Goal: Task Accomplishment & Management: Use online tool/utility

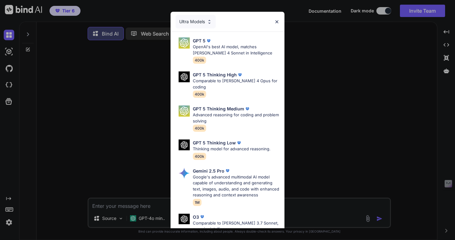
click at [280, 25] on div "Ultra Models" at bounding box center [227, 22] width 114 height 20
click at [276, 21] on img at bounding box center [276, 21] width 5 height 5
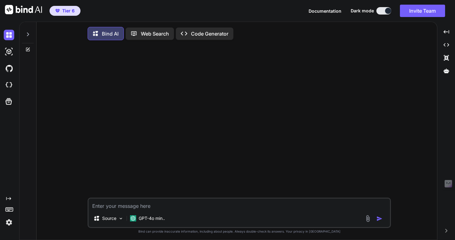
click at [10, 222] on img at bounding box center [9, 222] width 11 height 11
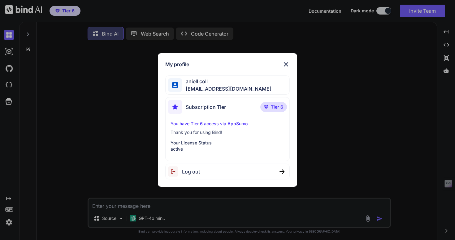
click at [286, 63] on img at bounding box center [285, 64] width 7 height 7
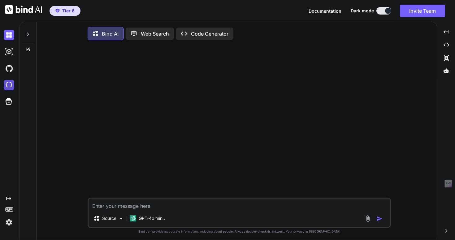
click at [10, 84] on img at bounding box center [9, 85] width 11 height 11
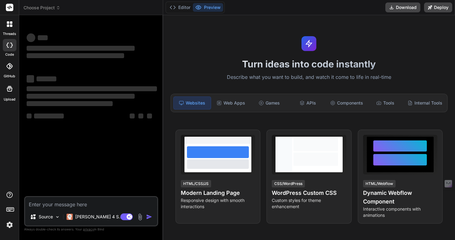
click at [11, 24] on icon at bounding box center [10, 24] width 6 height 6
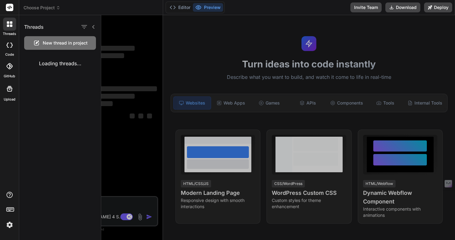
click at [58, 65] on div "Loading threads..." at bounding box center [60, 63] width 82 height 17
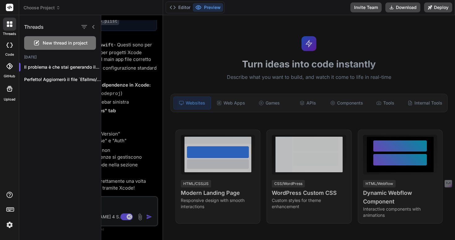
scroll to position [1105, 0]
click at [58, 86] on div "[DATE] Il problema è che stai generando il... Perfetto! Aggiornerò il file `Efa…" at bounding box center [60, 72] width 82 height 35
click at [57, 81] on p "Perfetto! Aggiornerò il file `Efallmo/Config/Secrets.plist` con la..." at bounding box center [62, 79] width 77 height 6
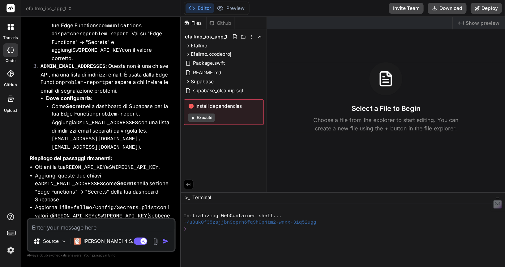
scroll to position [864, 0]
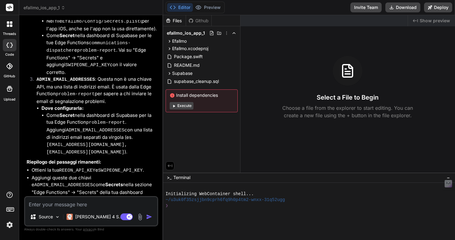
click at [193, 9] on button "Editor" at bounding box center [180, 7] width 26 height 9
type textarea "x"
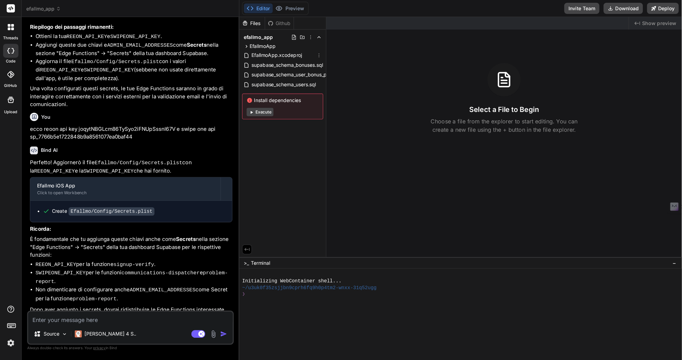
scroll to position [708, 0]
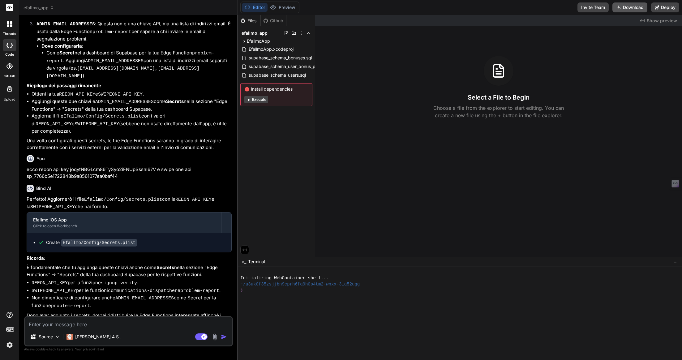
click at [454, 9] on button "Download" at bounding box center [630, 7] width 35 height 10
type textarea "x"
click at [121, 240] on textarea at bounding box center [128, 322] width 207 height 11
paste textarea "Multiple commands produce '/Users/nellocollaro/Library/Developer/Xcode/DerivedD…"
type textarea "Multiple commands produce '/Users/nellocollaro/Library/Developer/Xcode/DerivedD…"
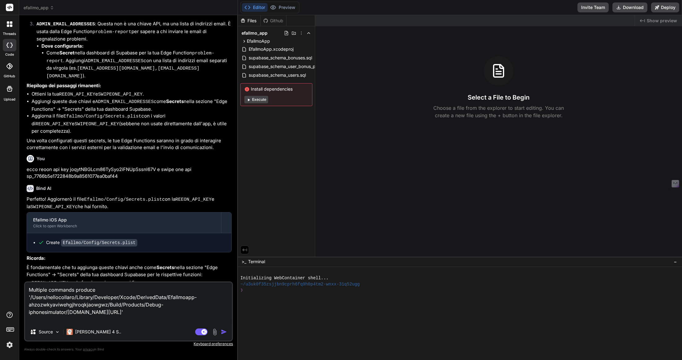
type textarea "x"
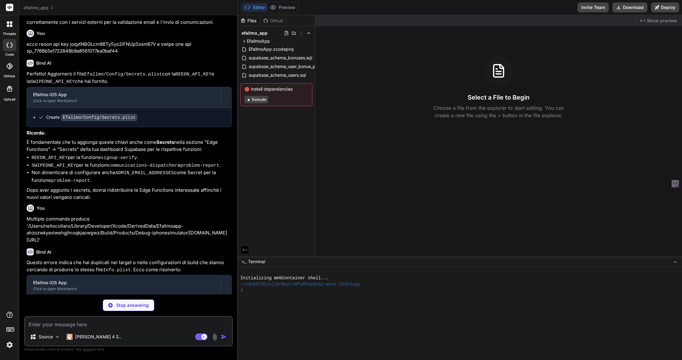
scroll to position [842, 0]
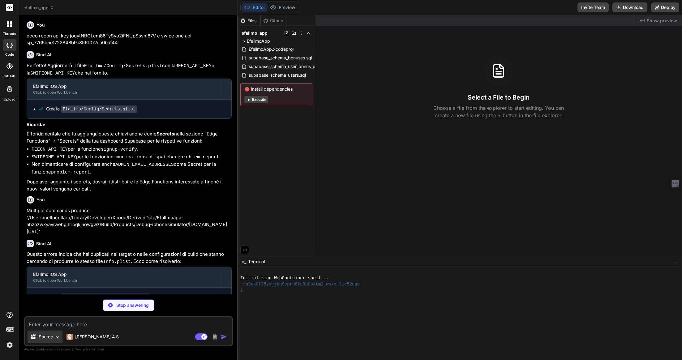
click at [51, 240] on p "Source" at bounding box center [46, 337] width 14 height 6
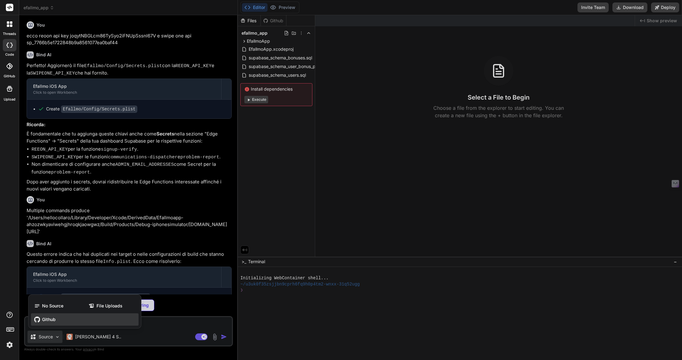
click at [67, 240] on div "Github" at bounding box center [85, 319] width 108 height 12
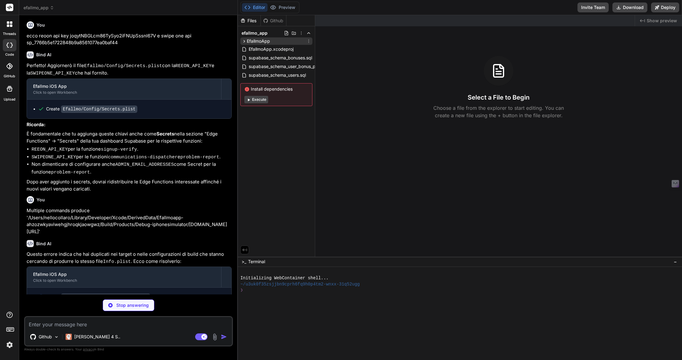
click at [244, 39] on icon at bounding box center [244, 41] width 5 height 5
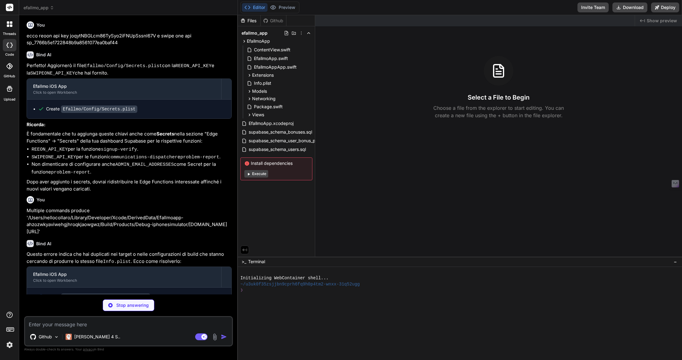
click at [111, 240] on textarea at bounding box center [128, 322] width 207 height 11
click at [87, 240] on div "Claude 4 S.." at bounding box center [93, 337] width 60 height 12
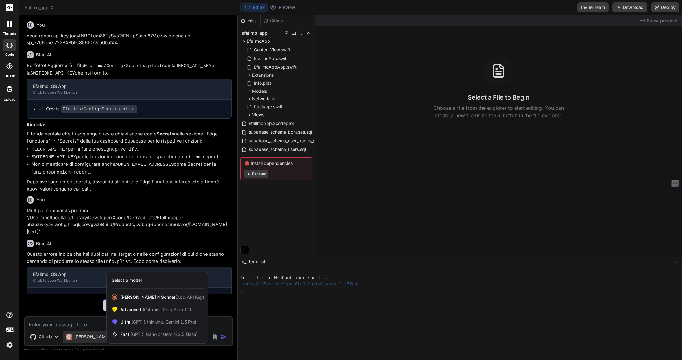
click at [181, 235] on div at bounding box center [341, 180] width 682 height 360
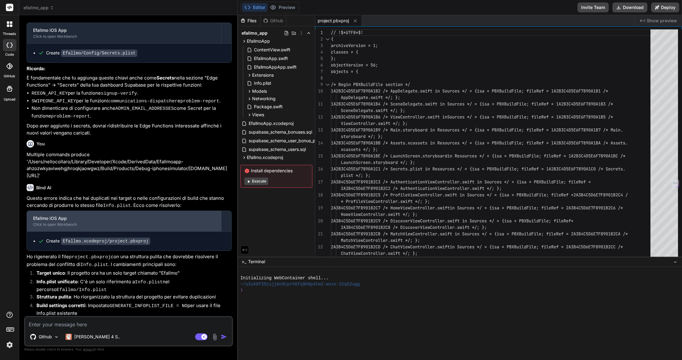
type textarea "x"
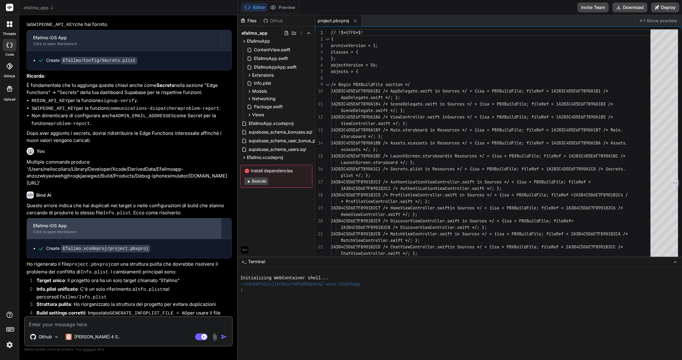
scroll to position [901, 0]
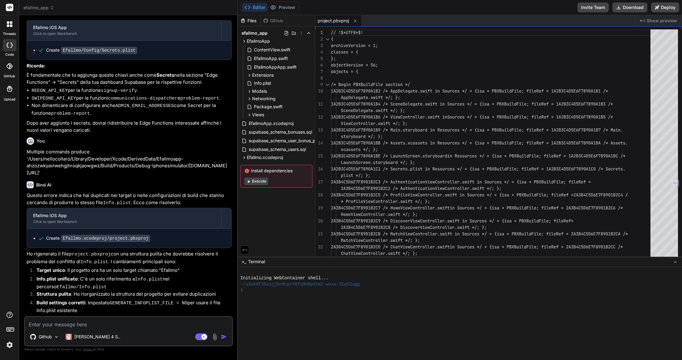
click at [454, 7] on div "Editor Preview Disabled until preview for your project is generated Invite Team…" at bounding box center [460, 7] width 444 height 15
click at [454, 12] on button "Download" at bounding box center [630, 7] width 35 height 10
click at [124, 240] on textarea at bounding box center [128, 322] width 207 height 11
type textarea "p"
type textarea "x"
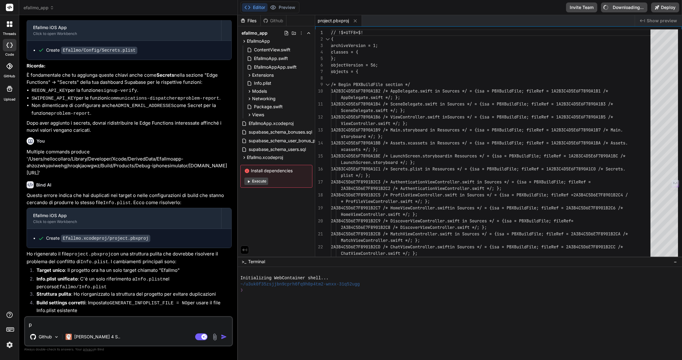
type textarea "pe"
type textarea "x"
type textarea "per"
type textarea "x"
type textarea "perc"
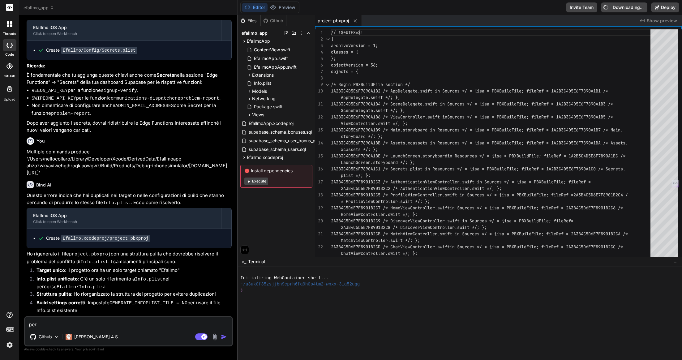
type textarea "x"
type textarea "perch"
type textarea "x"
type textarea "perchè"
type textarea "x"
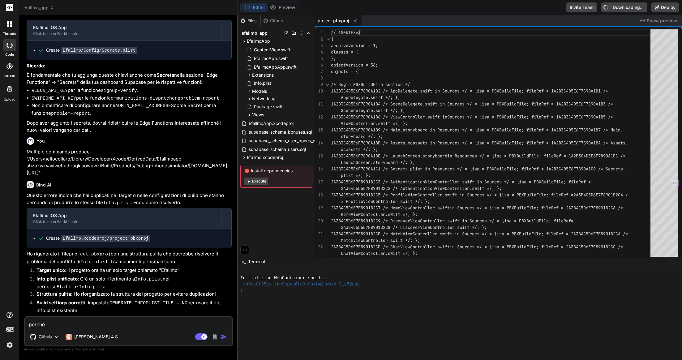
type textarea "perchè"
type textarea "x"
type textarea "perchè n"
type textarea "x"
type textarea "perchè ne"
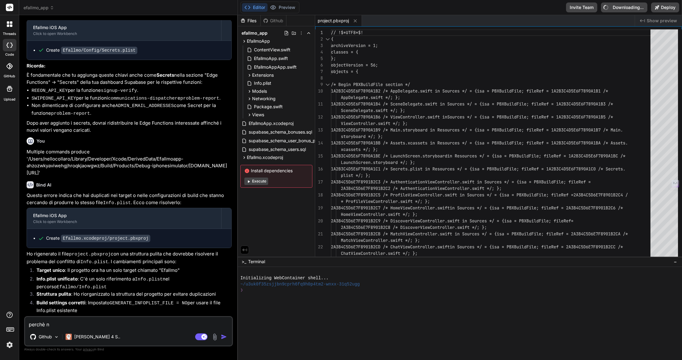
type textarea "x"
type textarea "perchè nel"
type textarea "x"
type textarea "perchè nel"
type textarea "x"
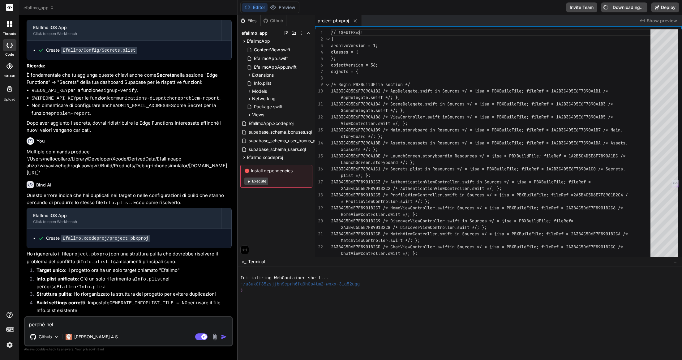
type textarea "perchè nel p"
type textarea "x"
type textarea "perchè nel pr"
type textarea "x"
type textarea "perchè nel pro"
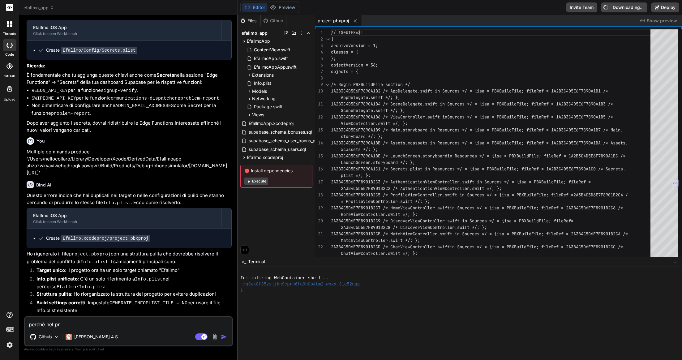
type textarea "x"
type textarea "perchè nel prof"
type textarea "x"
type textarea "perchè nel pro"
type textarea "x"
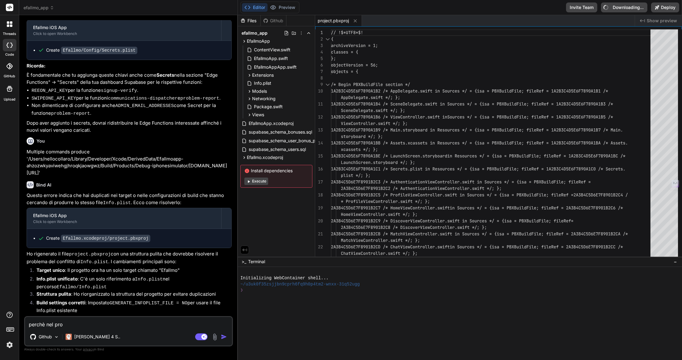
type textarea "perchè nel prog"
type textarea "x"
type textarea "perchè nel proge"
type textarea "x"
type textarea "perchè nel proget"
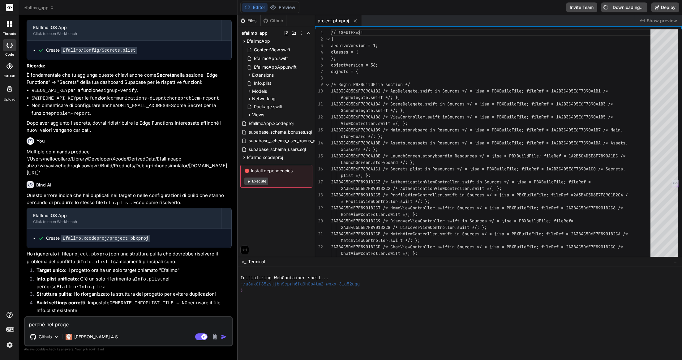
type textarea "x"
type textarea "perchè nel progett"
type textarea "x"
type textarea "perchè nel progetto"
type textarea "x"
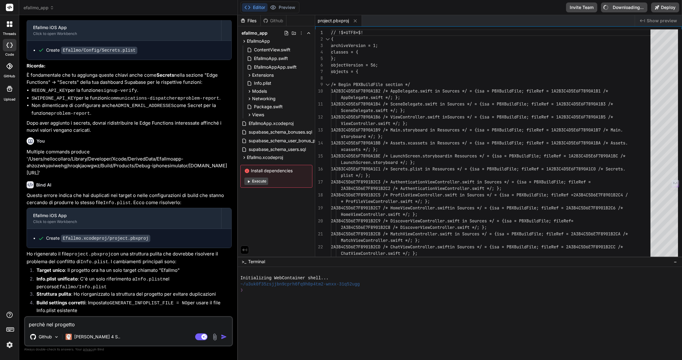
type textarea "perchè nel progetto"
type textarea "x"
type textarea "perchè nel progetto c"
type textarea "x"
type textarea "perchè nel progetto ci"
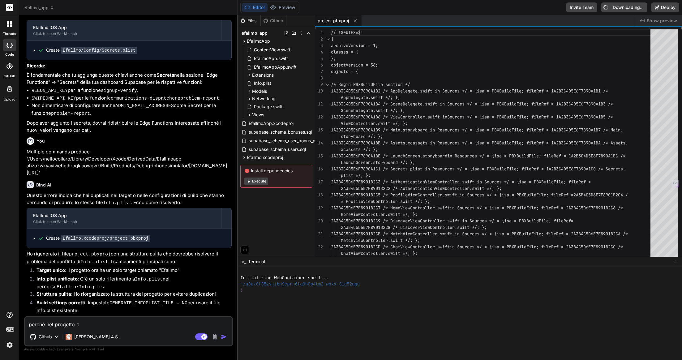
type textarea "x"
type textarea "perchè nel progetto ci"
type textarea "x"
type textarea "perchè nel progetto ci s"
type textarea "x"
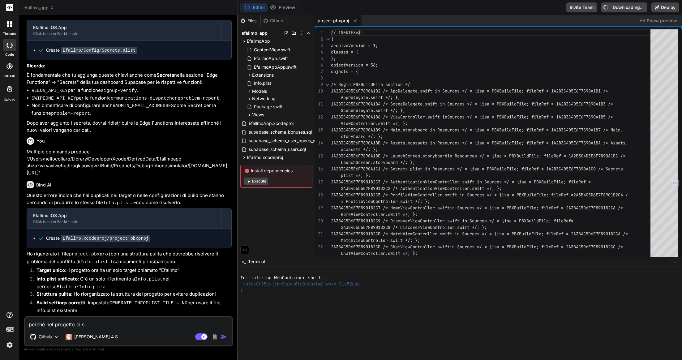
type textarea "perchè nel progetto ci so"
type textarea "x"
type textarea "perchè nel progetto ci son"
type textarea "x"
type textarea "perchè nel progetto ci sono"
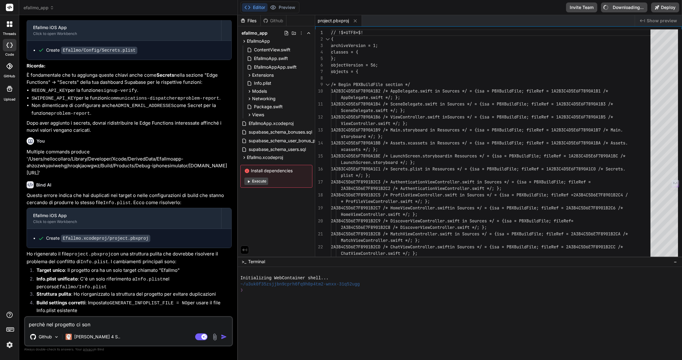
type textarea "x"
type textarea "perchè nel progetto ci sono"
type textarea "x"
type textarea "perchè nel progetto ci sono s"
type textarea "x"
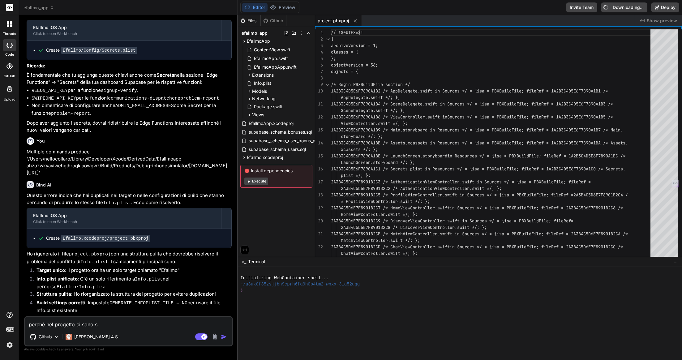
type textarea "perchè nel progetto ci sono si"
type textarea "x"
type textarea "perchè nel progetto ci sono sia"
type textarea "x"
type textarea "perchè nel progetto ci sono sia"
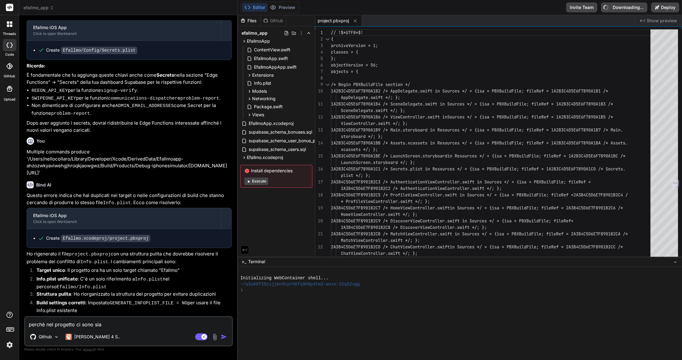
type textarea "x"
type textarea "perchè nel progetto ci sono sia e"
type textarea "x"
type textarea "perchè nel progetto ci sono sia ef"
type textarea "x"
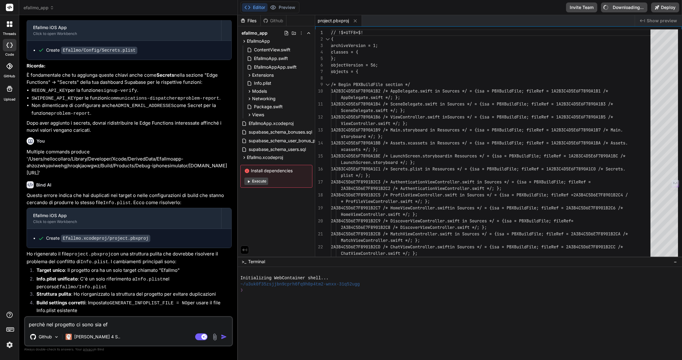
type textarea "perchè nel progetto ci sono sia efa"
type textarea "x"
type textarea "perchè nel progetto ci sono sia efal"
type textarea "x"
type textarea "perchè nel progetto ci sono sia efall"
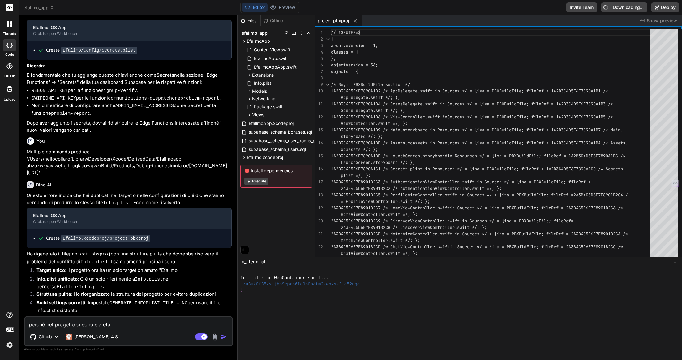
type textarea "x"
type textarea "perchè nel progetto ci sono sia efallm"
type textarea "x"
type textarea "perchè nel progetto ci sono sia efallmo"
type textarea "x"
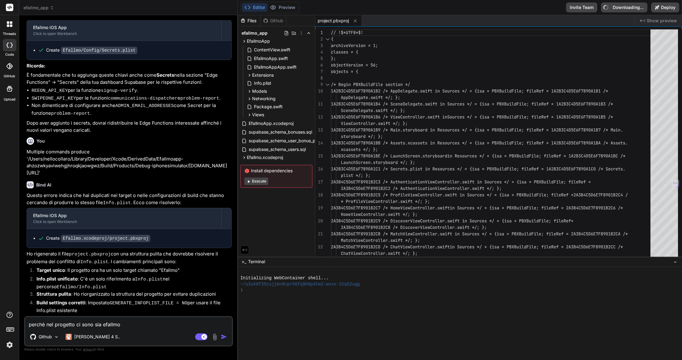
type textarea "perchè nel progetto ci sono sia efallmoa"
type textarea "x"
type textarea "perchè nel progetto ci sono sia efallmoap"
type textarea "x"
type textarea "perchè nel progetto ci sono sia efallmoapp"
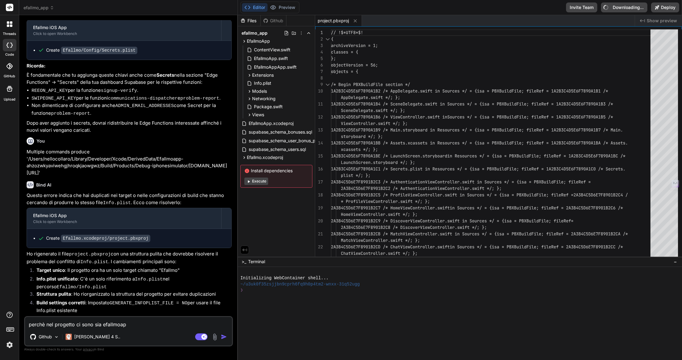
type textarea "x"
type textarea "perchè nel progetto ci sono sia efallmoapp."
type textarea "x"
type textarea "perchè nel progetto ci sono sia efallmoapp.c"
type textarea "x"
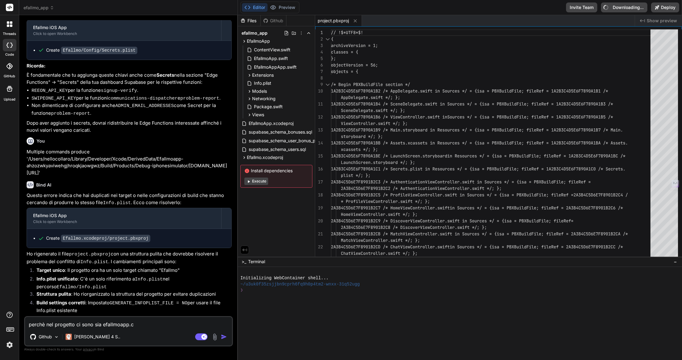
type textarea "perchè nel progetto ci sono sia efallmoapp."
type textarea "x"
type textarea "perchè nel progetto ci sono sia efallmoapp.x"
type textarea "x"
type textarea "perchè nel progetto ci sono sia efallmoapp.xc"
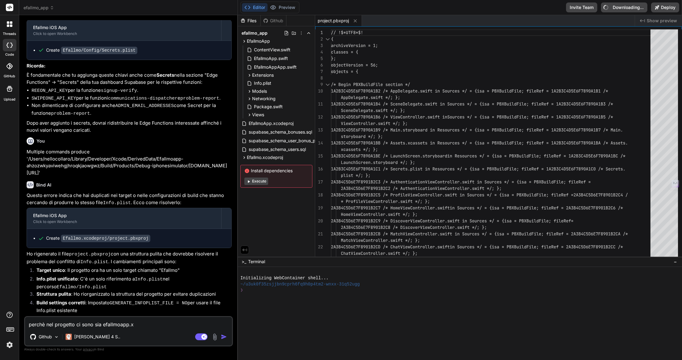
type textarea "x"
type textarea "perchè nel progetto ci sono sia efallmoapp.xco"
type textarea "x"
type textarea "perchè nel progetto ci sono sia efallmoapp.xcod"
type textarea "x"
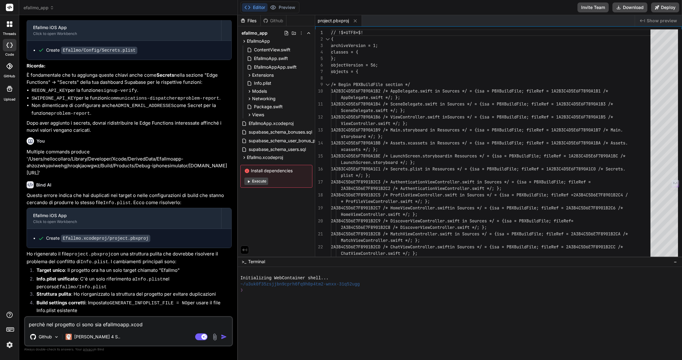
type textarea "perchè nel progetto ci sono sia efallmoapp.xcode"
type textarea "x"
type textarea "perchè nel progetto ci sono sia efallmoapp.xcodep"
type textarea "x"
type textarea "perchè nel progetto ci sono sia efallmoapp.xcodepr"
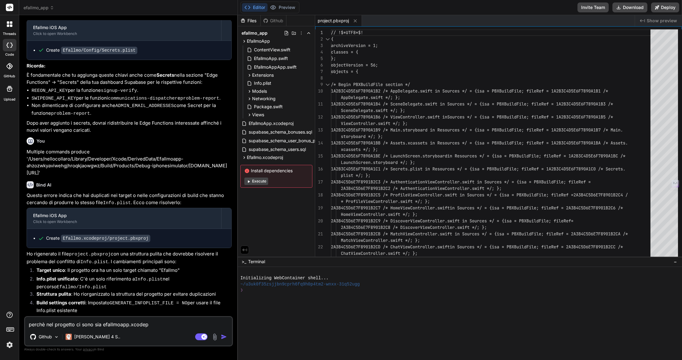
type textarea "x"
type textarea "perchè nel progetto ci sono sia efallmoapp.xcodepro"
type textarea "x"
type textarea "perchè nel progetto ci sono sia efallmoapp.xcodeproj"
type textarea "x"
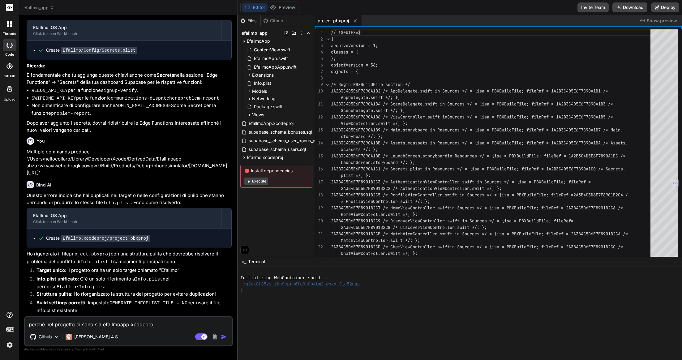
type textarea "perchè nel progetto ci sono sia efallmoapp.xcodeproj"
type textarea "x"
type textarea "perchè nel progetto ci sono sia efallmoapp.xcodeproj c"
type textarea "x"
type textarea "perchè nel progetto ci sono sia efallmoapp.xcodeproj ch"
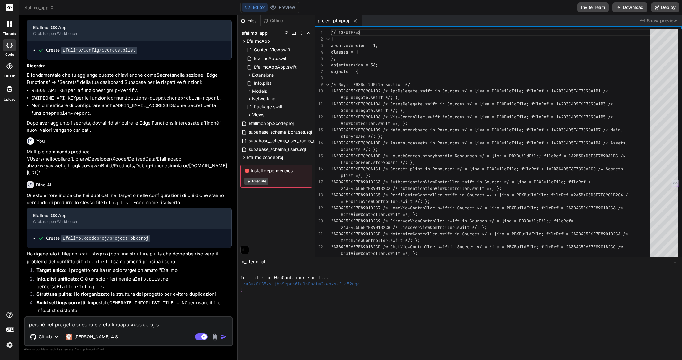
type textarea "x"
type textarea "perchè nel progetto ci sono sia efallmoapp.xcodeproj che"
type textarea "x"
type textarea "perchè nel progetto ci sono sia efallmoapp.xcodeproj che"
type textarea "x"
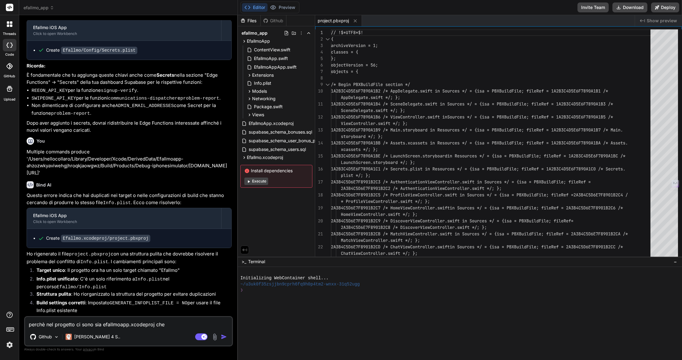
type textarea "perchè nel progetto ci sono sia efallmoapp.xcodeproj che e"
type textarea "x"
type textarea "perchè nel progetto ci sono sia efallmoapp.xcodeproj che ed"
type textarea "x"
type textarea "perchè nel progetto ci sono sia efallmoapp.xcodeproj che eda"
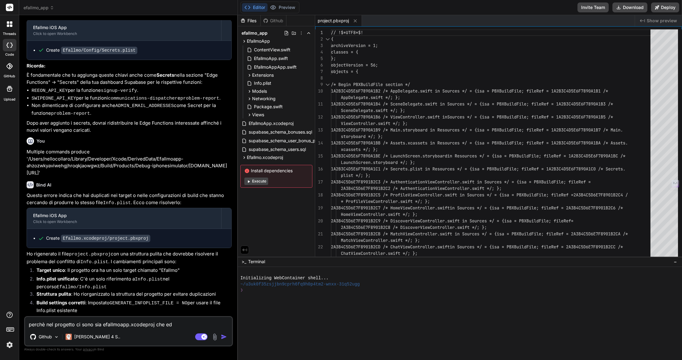
type textarea "x"
type textarea "perchè nel progetto ci sono sia efallmoapp.xcodeproj che ed"
type textarea "x"
type textarea "perchè nel progetto ci sono sia efallmoapp.xcodeproj che e"
type textarea "x"
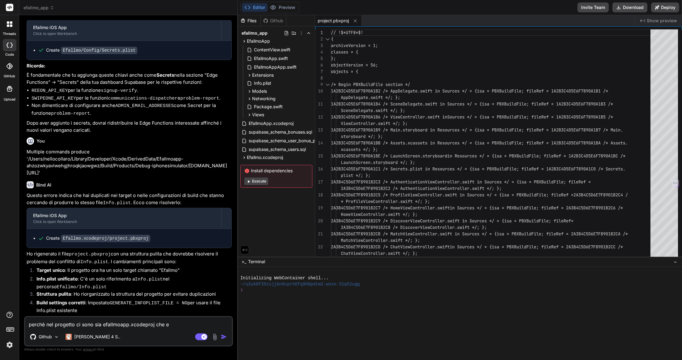
type textarea "perchè nel progetto ci sono sia efallmoapp.xcodeproj che ef"
type textarea "x"
type textarea "perchè nel progetto ci sono sia efallmoapp.xcodeproj che efa"
type textarea "x"
type textarea "perchè nel progetto ci sono sia efallmoapp.xcodeproj che efal"
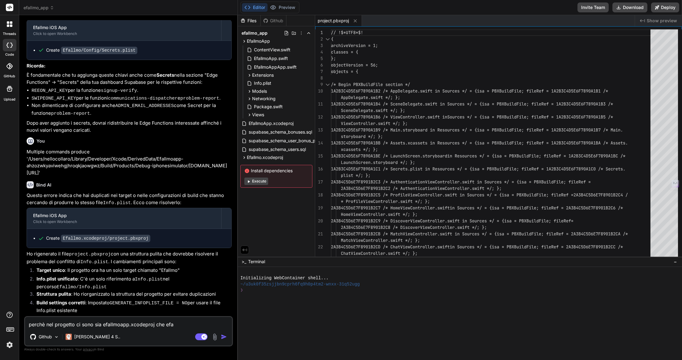
type textarea "x"
type textarea "perchè nel progetto ci sono sia efallmoapp.xcodeproj che efall"
type textarea "x"
type textarea "perchè nel progetto ci sono sia efallmoapp.xcodeproj che efallm"
type textarea "x"
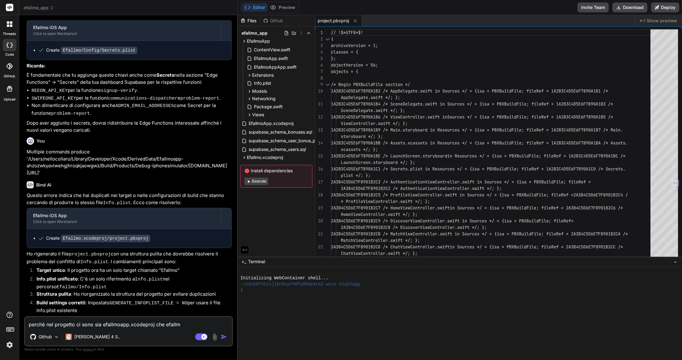
type textarea "perchè nel progetto ci sono sia efallmoapp.xcodeproj che efallmo"
type textarea "x"
type textarea "perchè nel progetto ci sono sia efallmoapp.xcodeproj che efallmo."
type textarea "x"
type textarea "perchè nel progetto ci sono sia efallmoapp.xcodeproj che efallmo.x"
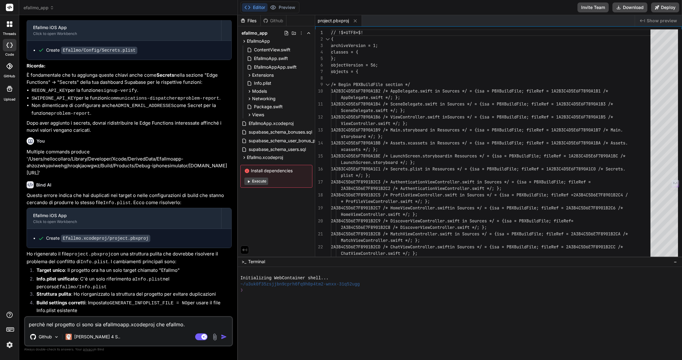
type textarea "x"
type textarea "perchè nel progetto ci sono sia efallmoapp.xcodeproj che efallmo.xc"
type textarea "x"
type textarea "perchè nel progetto ci sono sia efallmoapp.xcodeproj che efallmo.xco"
type textarea "x"
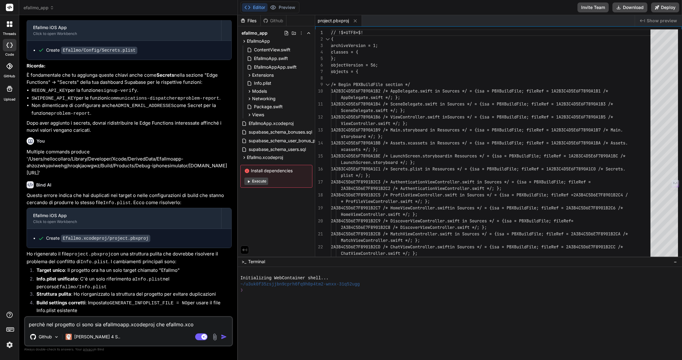
type textarea "perchè nel progetto ci sono sia efallmoapp.xcodeproj che efallmo.xcod"
type textarea "x"
type textarea "perchè nel progetto ci sono sia efallmoapp.xcodeproj che efallmo.xcode"
type textarea "x"
type textarea "perchè nel progetto ci sono sia efallmoapp.xcodeproj che efallmo.xcodep"
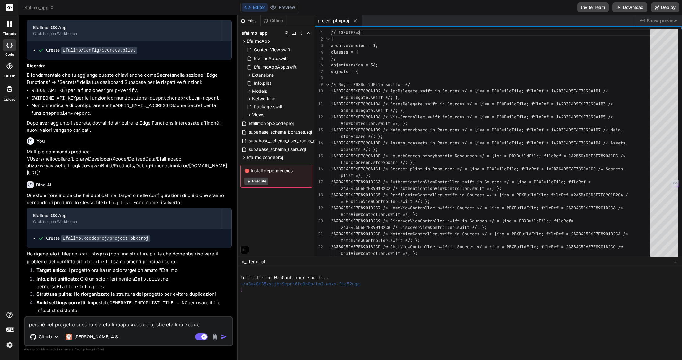
type textarea "x"
type textarea "perchè nel progetto ci sono sia efallmoapp.xcodeproj che efallmo.xcodepr"
type textarea "x"
type textarea "perchè nel progetto ci sono sia efallmoapp.xcodeproj che efallmo.xcodepro"
type textarea "x"
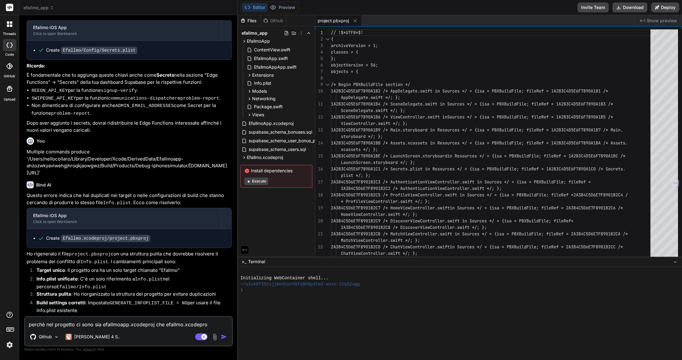
type textarea "perchè nel progetto ci sono sia efallmoapp.xcodeproj che efallmo.xcodeproj"
type textarea "x"
type textarea "perchè nel progetto ci sono sia efallmoapp.xcodeproj che efallmo.xcodeproj?"
type textarea "x"
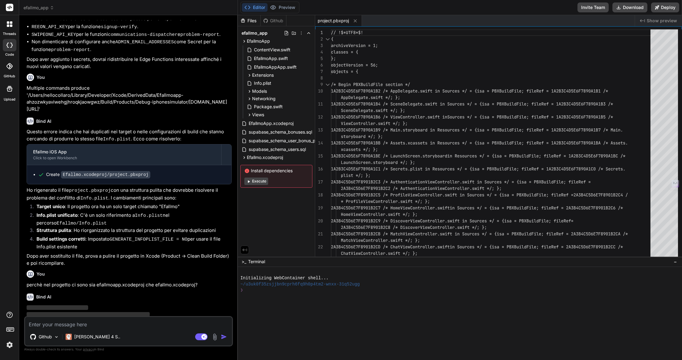
scroll to position [965, 0]
type textarea "x"
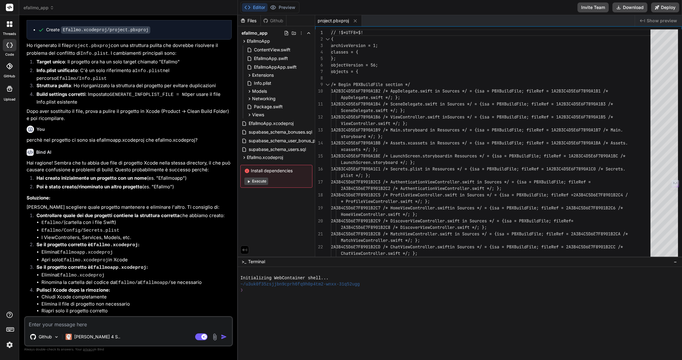
scroll to position [1112, 0]
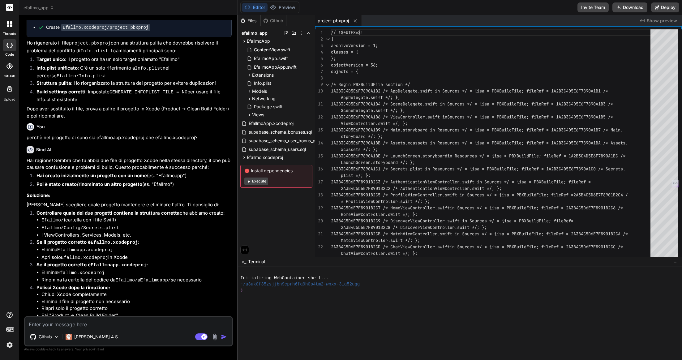
click at [84, 240] on textarea at bounding box center [128, 322] width 207 height 11
type textarea "g"
type textarea "x"
type textarea "gu"
type textarea "x"
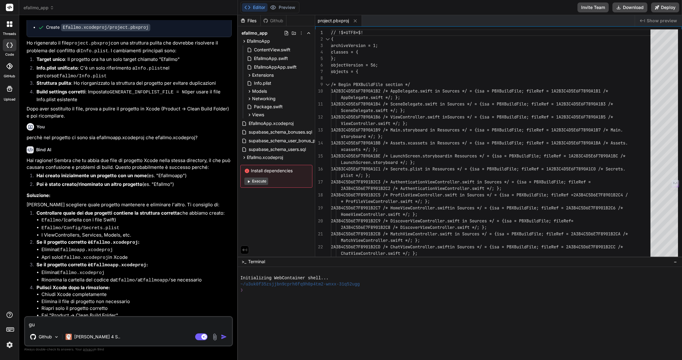
type textarea "gua"
type textarea "x"
type textarea "guar"
type textarea "x"
type textarea "guard"
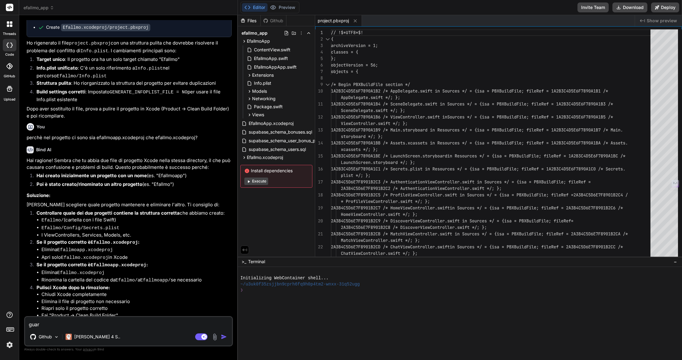
type textarea "x"
type textarea "guarda"
type textarea "x"
type textarea "guarda"
type textarea "x"
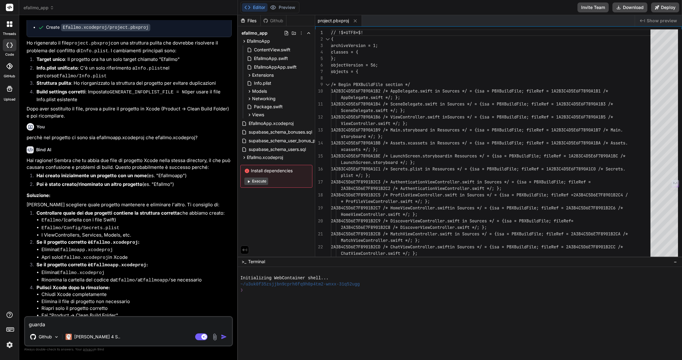
type textarea "guarda q"
type textarea "x"
type textarea "guarda qu"
type textarea "x"
type textarea "guarda qua"
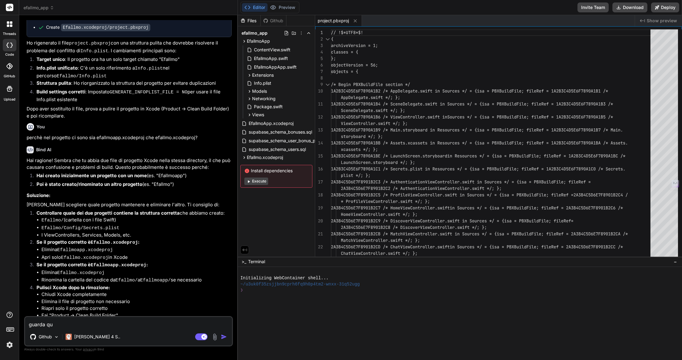
type textarea "x"
type textarea "guarda qual"
type textarea "x"
type textarea "guarda qual'"
type textarea "x"
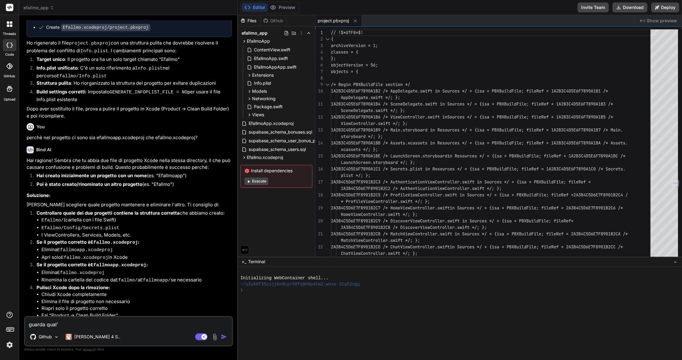
type textarea "guarda qual'è"
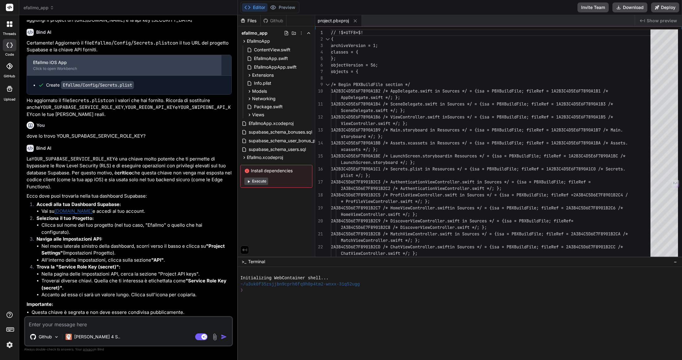
scroll to position [0, 0]
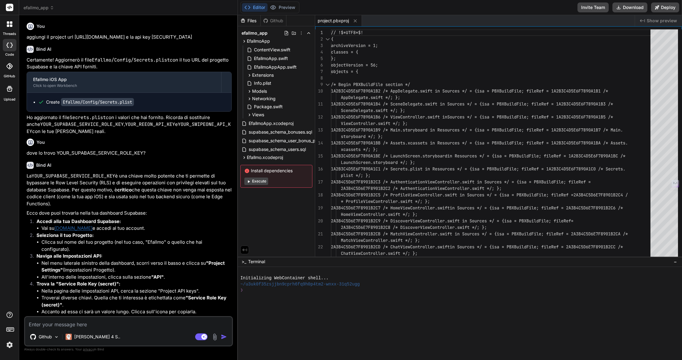
click at [9, 28] on div at bounding box center [9, 24] width 13 height 13
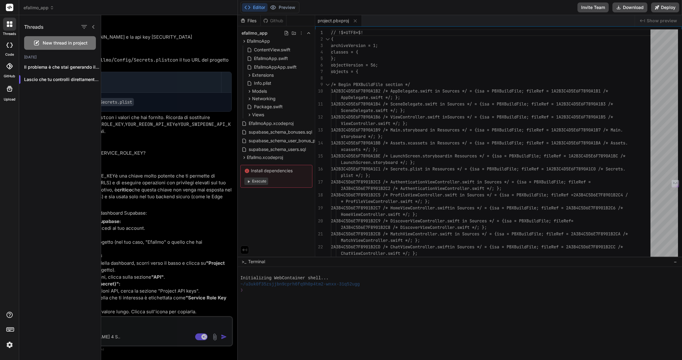
click at [13, 29] on div at bounding box center [9, 24] width 13 height 13
click at [183, 138] on div at bounding box center [391, 187] width 581 height 345
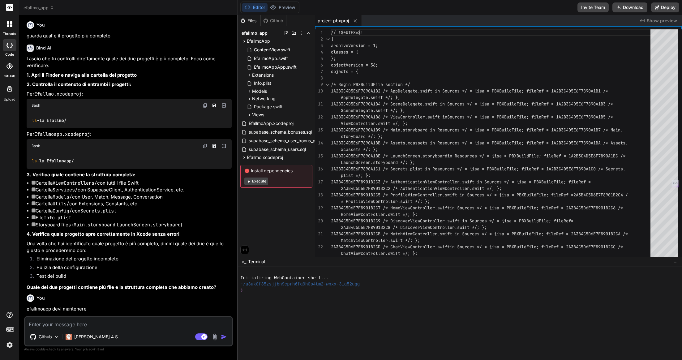
scroll to position [1449, 0]
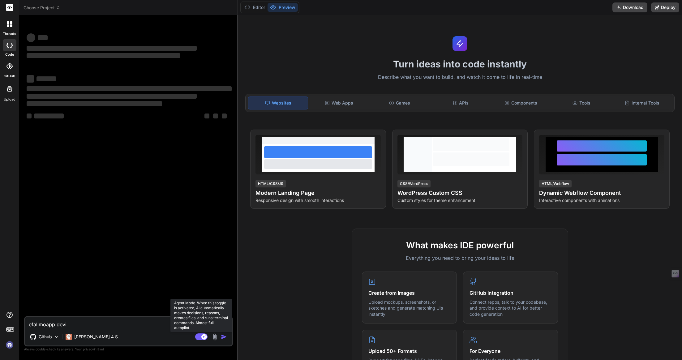
click at [205, 338] on icon at bounding box center [204, 336] width 3 height 3
click at [9, 70] on div at bounding box center [10, 66] width 14 height 14
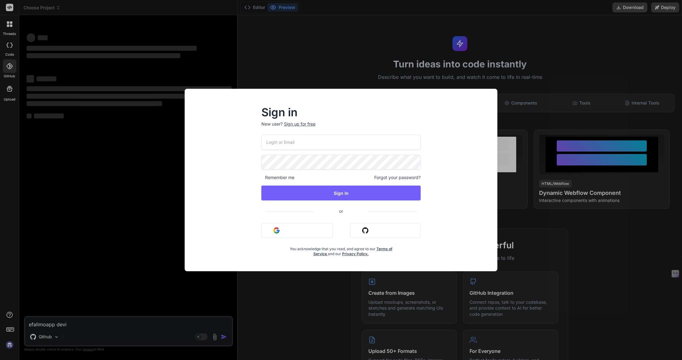
type textarea "x"
click at [0, 360] on nordpass-portal at bounding box center [0, 360] width 0 height 0
type input "collaroaniello@outlook.it"
click at [332, 148] on input "collaroaniello@outlook.it" at bounding box center [340, 142] width 159 height 15
click at [0, 360] on nordpass-autofill-portal at bounding box center [0, 360] width 0 height 0
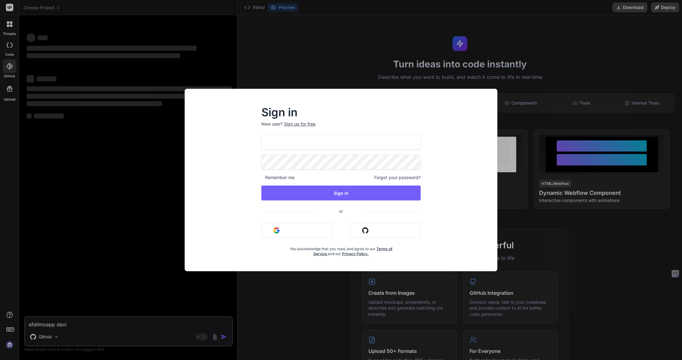
click at [312, 144] on input "[EMAIL_ADDRESS][DOMAIN_NAME]" at bounding box center [340, 142] width 159 height 15
click at [0, 360] on nordpass-autofill-portal at bounding box center [0, 360] width 0 height 0
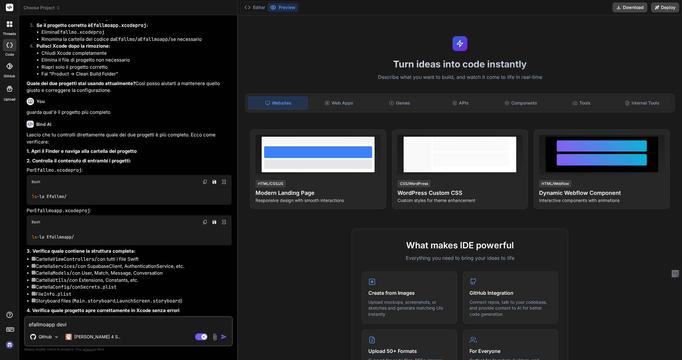
scroll to position [870, 0]
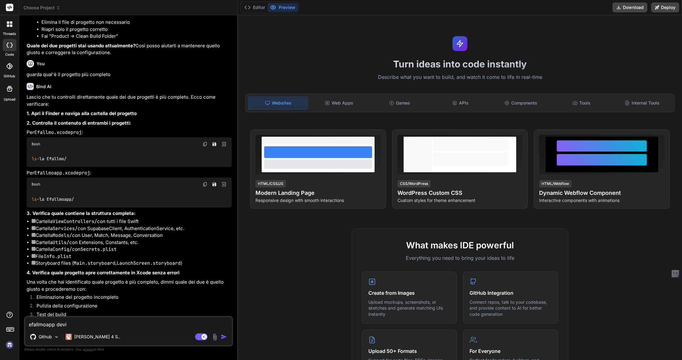
click at [93, 325] on textarea "efallmoapp devi" at bounding box center [128, 322] width 207 height 11
click at [197, 337] on rect at bounding box center [201, 336] width 12 height 7
click at [87, 322] on textarea "efallmoapp devi" at bounding box center [128, 322] width 207 height 11
type textarea "x"
type textarea "efallmoapp devi m"
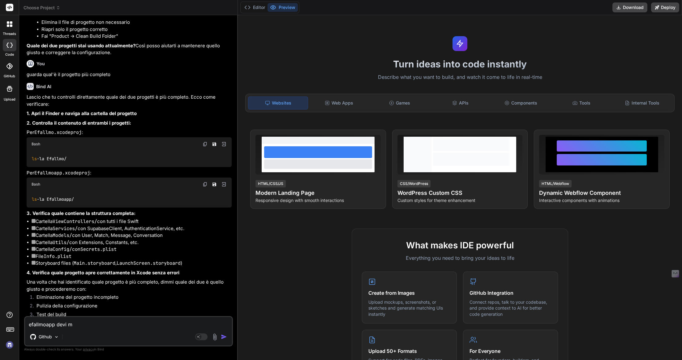
type textarea "x"
type textarea "efallmoapp devi ma"
type textarea "x"
type textarea "efallmoapp devi man"
type textarea "x"
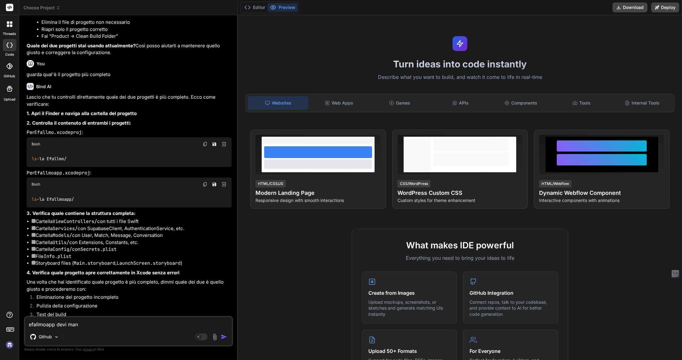
type textarea "efallmoapp devi mant"
type textarea "x"
type textarea "efallmoapp devi mante"
type textarea "x"
type textarea "efallmoapp devi manten"
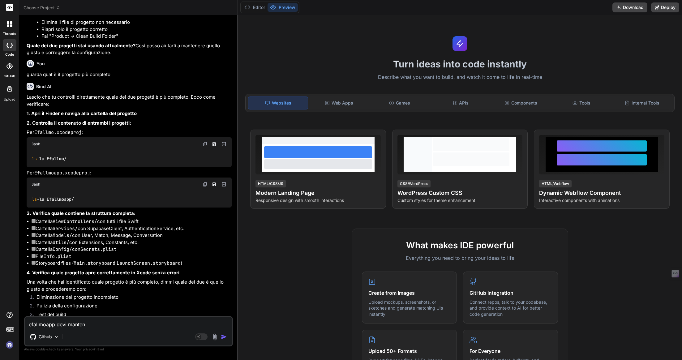
type textarea "x"
type textarea "efallmoapp devi mantene"
type textarea "x"
type textarea "efallmoapp devi mantener"
type textarea "x"
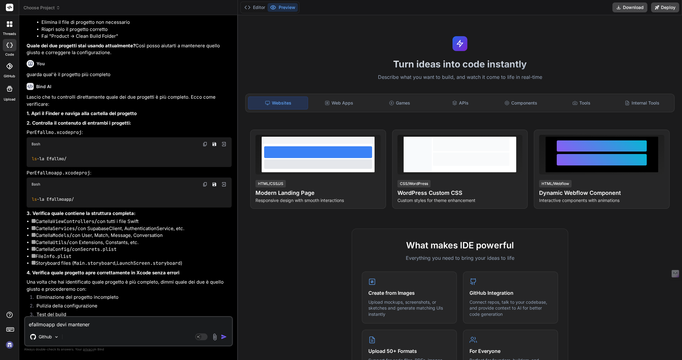
type textarea "efallmoapp devi mantenere"
type textarea "x"
type textarea "efallmoapp devi mantenere"
type textarea "x"
type textarea "efallmoapp devi mantenere l"
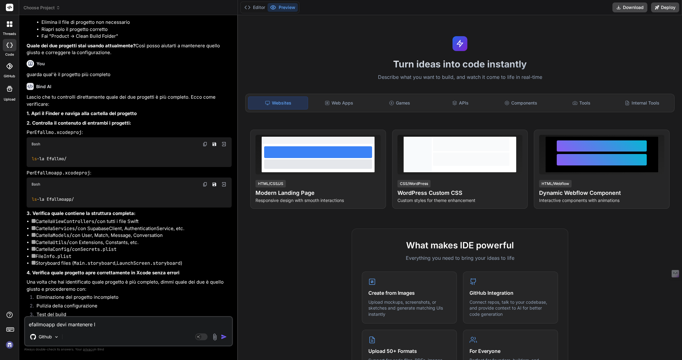
type textarea "x"
type textarea "efallmoapp devi mantenere l'"
type textarea "x"
type textarea "efallmoapp devi mantenere l'a"
type textarea "x"
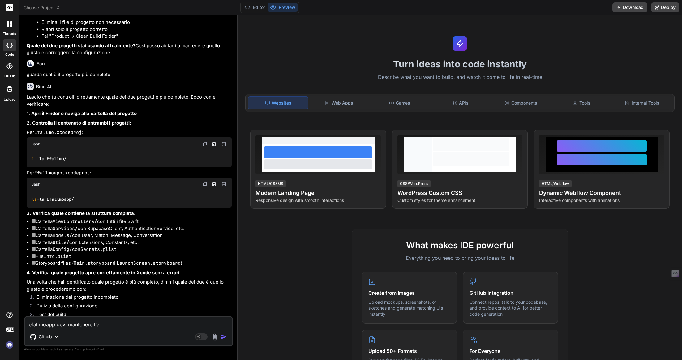
type textarea "efallmoapp devi mantenere l'al"
type textarea "x"
type textarea "efallmoapp devi mantenere l'alt"
type textarea "x"
type textarea "efallmoapp devi mantenere l'altr"
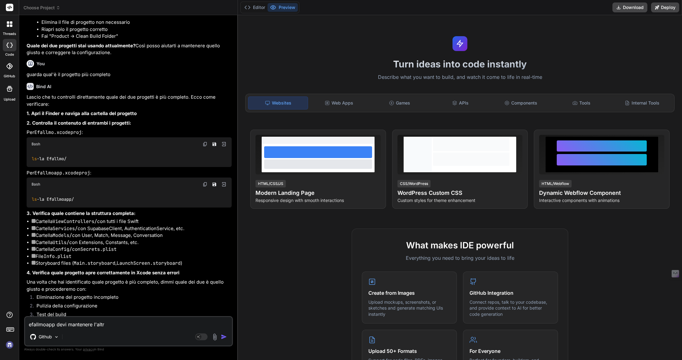
type textarea "x"
type textarea "efallmoapp devi mantenere l'altro"
type textarea "x"
type textarea "efallmoapp devi mantenere l'altro"
type textarea "x"
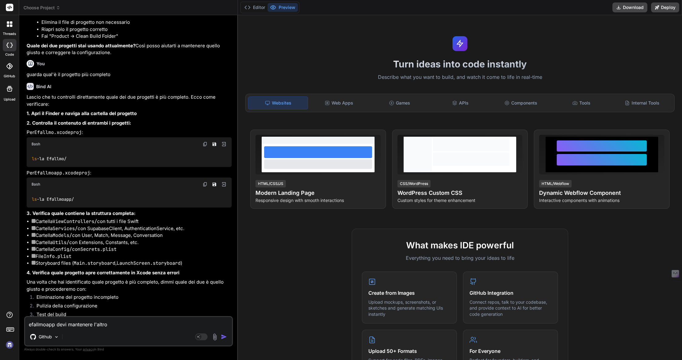
type textarea "efallmoapp devi mantenere l'altro l"
type textarea "x"
type textarea "efallmoapp devi mantenere l'altro lo"
type textarea "x"
type textarea "efallmoapp devi mantenere l'altro lo"
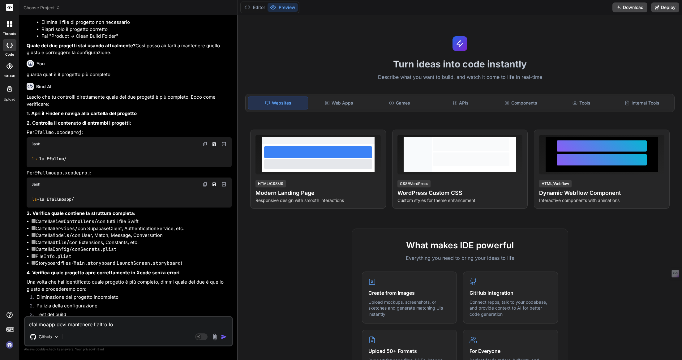
type textarea "x"
type textarea "efallmoapp devi mantenere l'altro lo c"
type textarea "x"
type textarea "efallmoapp devi mantenere l'altro lo co"
type textarea "x"
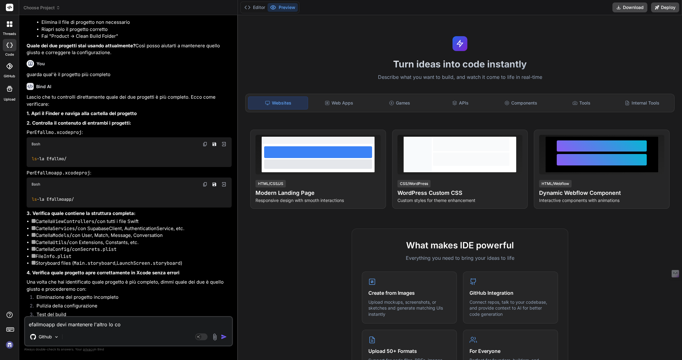
type textarea "efallmoapp devi mantenere l'altro lo con"
type textarea "x"
type textarea "efallmoapp devi mantenere l'altro lo conc"
type textarea "x"
type textarea "efallmoapp devi mantenere l'altro lo con"
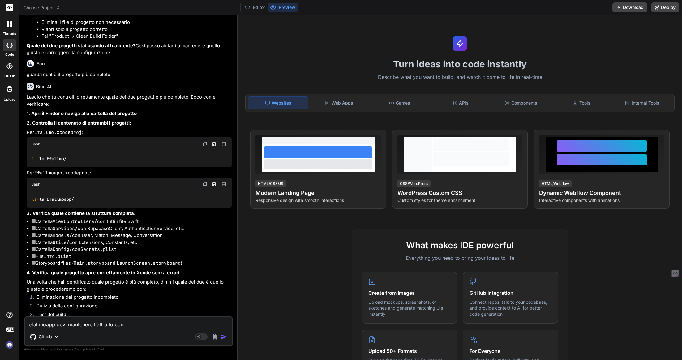
type textarea "x"
type textarea "efallmoapp devi mantenere l'altro lo co"
type textarea "x"
type textarea "efallmoapp devi mantenere l'altro lo c"
type textarea "x"
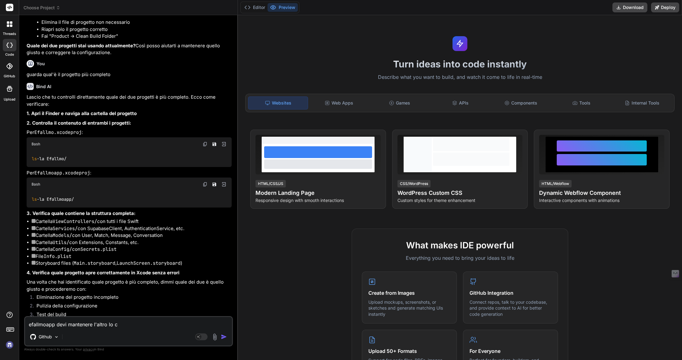
type textarea "efallmoapp devi mantenere l'altro lo ca"
type textarea "x"
type textarea "efallmoapp devi mantenere l'altro lo can"
type textarea "x"
type textarea "efallmoapp devi mantenere l'altro lo canc"
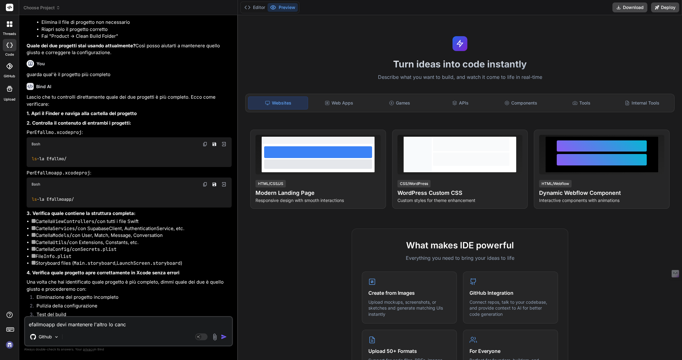
type textarea "x"
type textarea "efallmoapp devi mantenere l'altro lo cance"
type textarea "x"
type textarea "efallmoapp devi mantenere l'altro lo cancel"
type textarea "x"
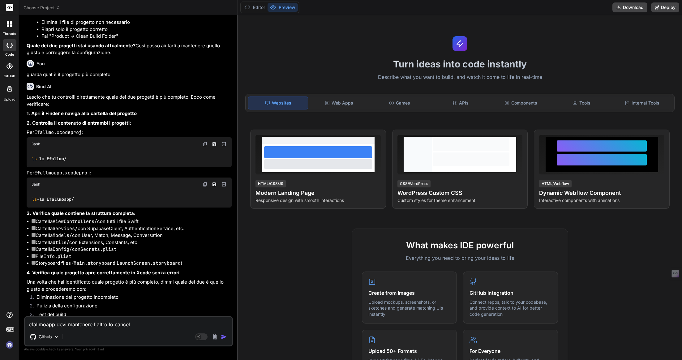
type textarea "efallmoapp devi mantenere l'altro lo cancell"
type textarea "x"
type textarea "efallmoapp devi mantenere l'altro lo cancelli"
click at [222, 337] on img "button" at bounding box center [224, 337] width 6 height 6
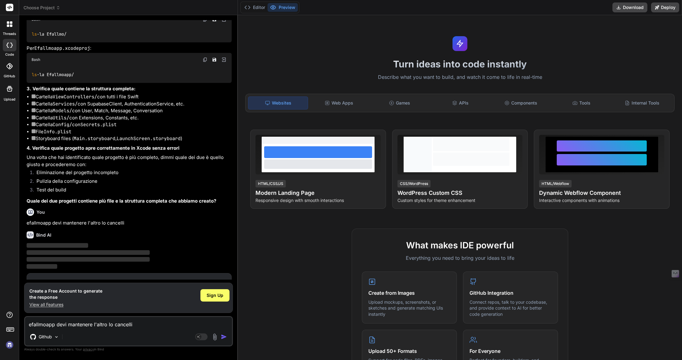
scroll to position [1007, 0]
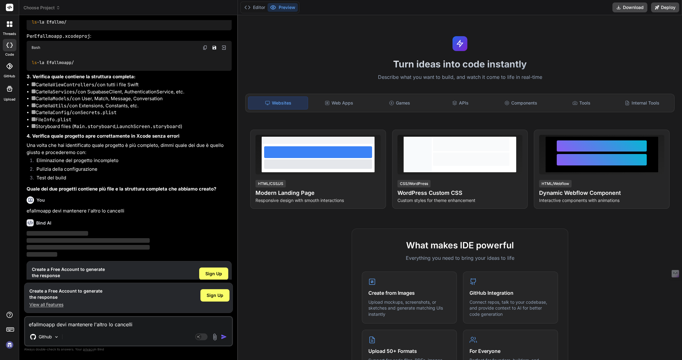
click at [11, 343] on img at bounding box center [9, 345] width 11 height 11
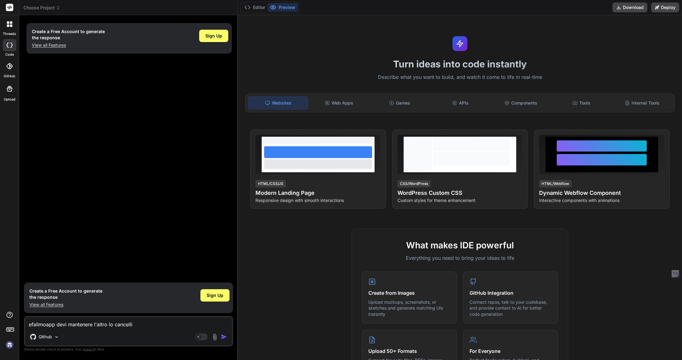
scroll to position [0, 0]
click at [78, 328] on div "efallmoapp devi mantenere l'altro lo cancelli Github Agent Mode. When this togg…" at bounding box center [128, 331] width 209 height 30
click at [74, 323] on textarea "efallmoapp devi mantenere l'altro lo cancelli" at bounding box center [128, 322] width 207 height 11
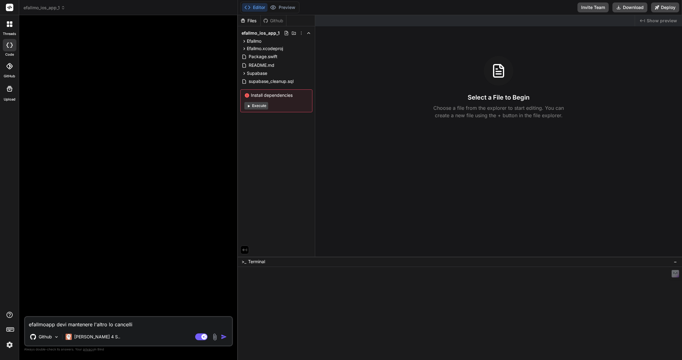
type textarea "x"
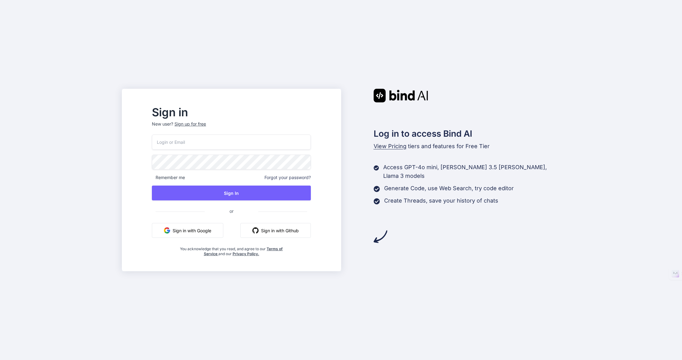
click at [262, 146] on input "email" at bounding box center [231, 142] width 159 height 15
click at [0, 360] on nordpass-portal at bounding box center [0, 360] width 0 height 0
type input "collaroaniello@outlook.it"
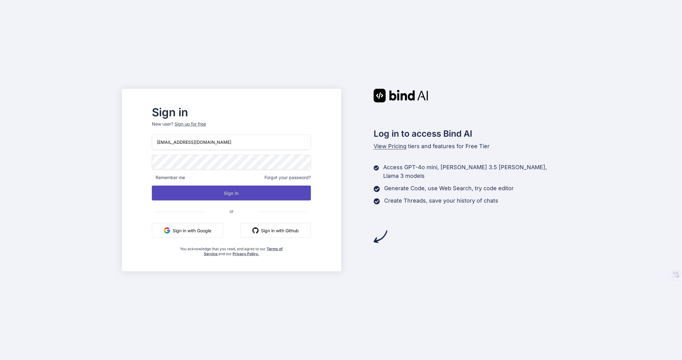
click at [258, 196] on button "Sign In" at bounding box center [231, 193] width 159 height 15
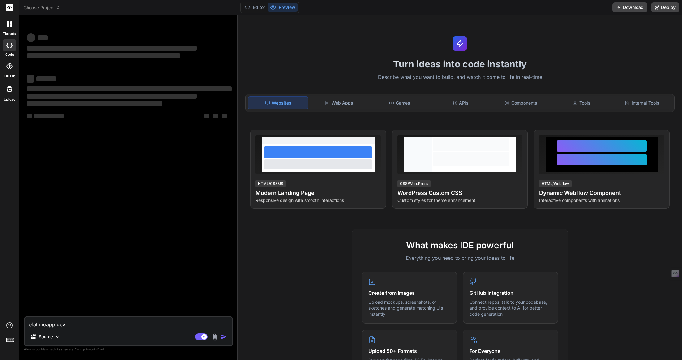
type textarea "x"
click at [11, 346] on img at bounding box center [9, 345] width 11 height 11
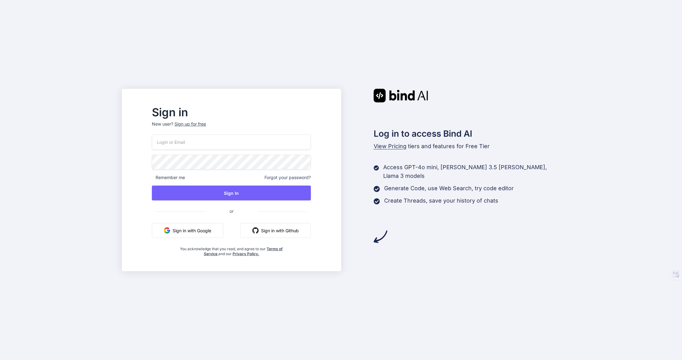
click at [244, 143] on input "email" at bounding box center [231, 142] width 159 height 15
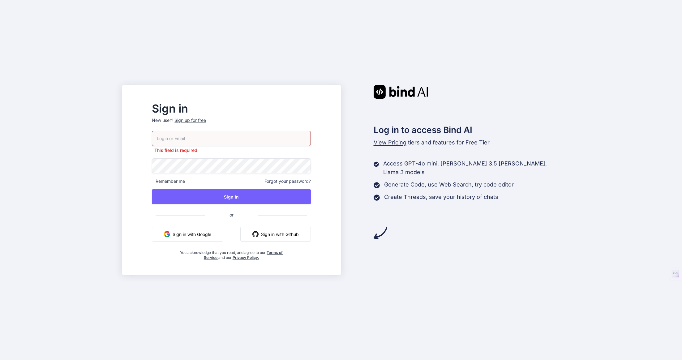
click at [0, 360] on nordpass-portal at bounding box center [0, 360] width 0 height 0
type input "[EMAIL_ADDRESS][DOMAIN_NAME]"
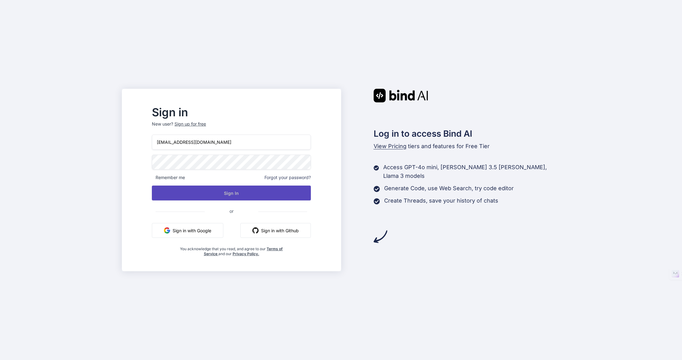
click at [272, 197] on button "Sign In" at bounding box center [231, 193] width 159 height 15
